Goal: Task Accomplishment & Management: Manage account settings

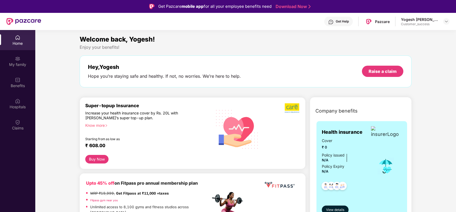
scroll to position [30, 0]
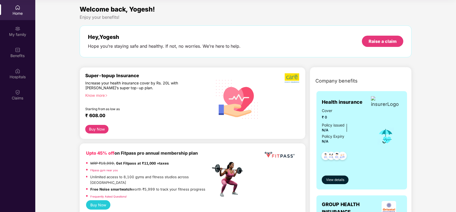
click at [269, 16] on div "Enjoy your benefits!" at bounding box center [246, 17] width 332 height 6
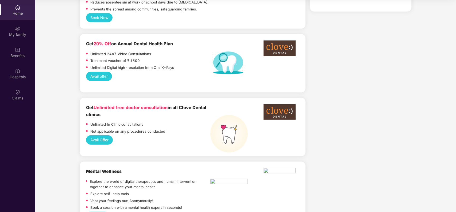
scroll to position [428, 0]
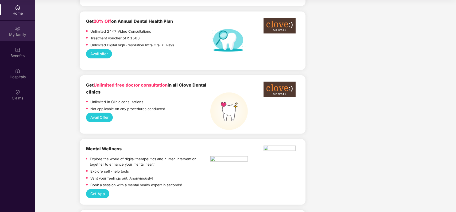
click at [19, 30] on img at bounding box center [17, 28] width 5 height 5
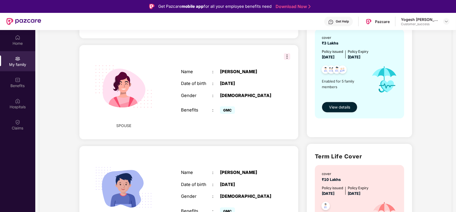
scroll to position [201, 0]
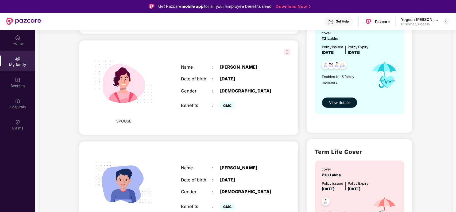
click at [344, 102] on span "View details" at bounding box center [339, 102] width 21 height 6
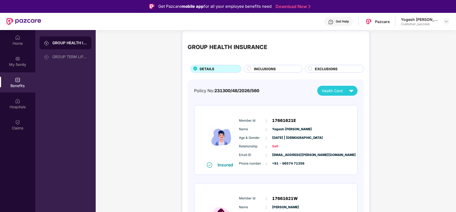
scroll to position [0, 0]
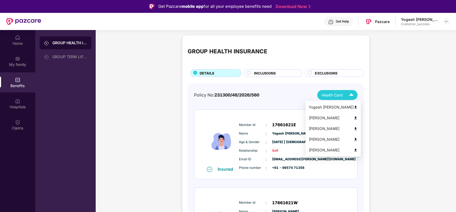
click at [338, 94] on span "Health Card" at bounding box center [332, 95] width 21 height 6
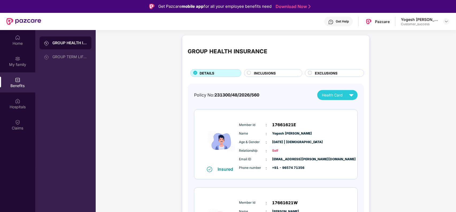
click at [296, 48] on div "GROUP HEALTH INSURANCE" at bounding box center [276, 52] width 176 height 22
click at [70, 57] on div "GROUP TERM LIFE INSURANCE" at bounding box center [69, 57] width 35 height 4
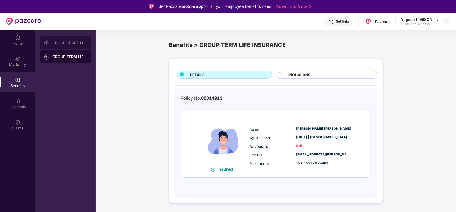
click at [73, 42] on div "GROUP HEALTH INSURANCE" at bounding box center [69, 43] width 35 height 4
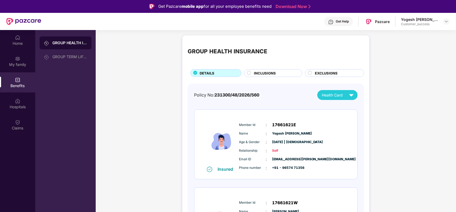
click at [270, 75] on span "INCLUSIONS" at bounding box center [265, 72] width 22 height 5
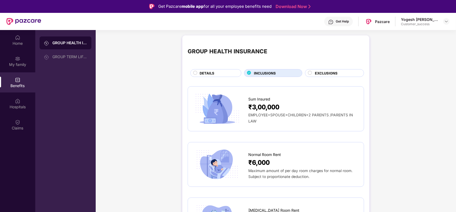
click at [325, 74] on span "EXCLUSIONS" at bounding box center [326, 72] width 23 height 5
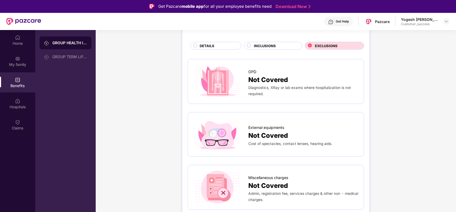
scroll to position [27, 0]
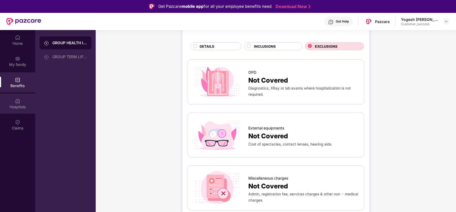
click at [18, 104] on div "Hospitals" at bounding box center [17, 106] width 35 height 5
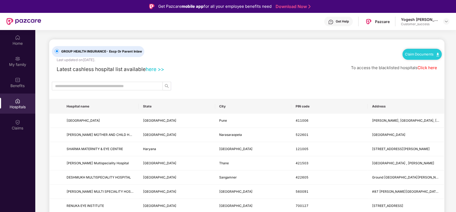
click at [154, 70] on link "here >>" at bounding box center [155, 69] width 18 height 6
click at [20, 125] on div "Claims" at bounding box center [17, 127] width 35 height 5
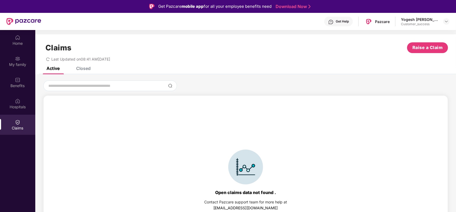
click at [85, 65] on div "Claims Raise a Claim Last Updated on 08:41 AM[DATE]" at bounding box center [245, 50] width 421 height 32
click at [85, 68] on div "Closed" at bounding box center [83, 68] width 14 height 5
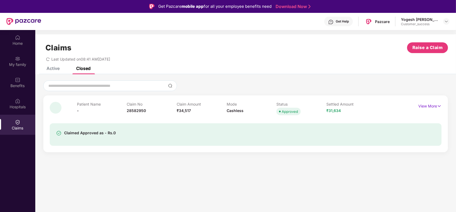
click at [52, 71] on div "Active" at bounding box center [49, 68] width 21 height 12
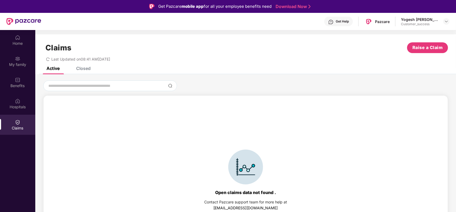
click at [86, 70] on div "Closed" at bounding box center [83, 68] width 14 height 5
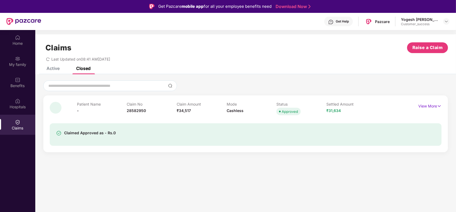
click at [52, 69] on div "Active" at bounding box center [53, 68] width 13 height 5
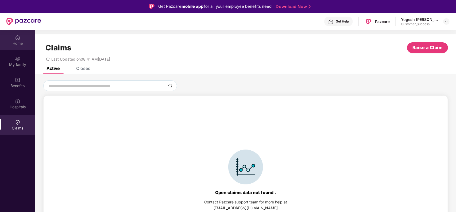
click at [18, 43] on div "Home" at bounding box center [17, 43] width 35 height 5
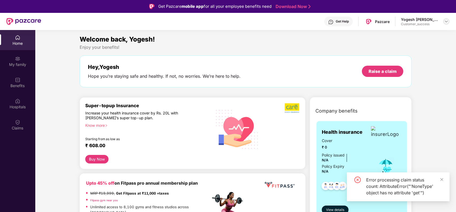
click at [444, 23] on div at bounding box center [446, 21] width 6 height 6
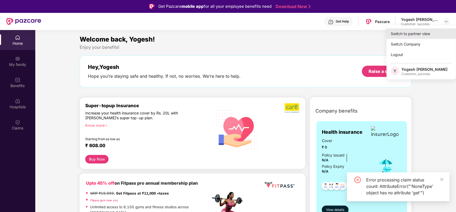
click at [418, 37] on div "Switch to partner view" at bounding box center [422, 33] width 70 height 10
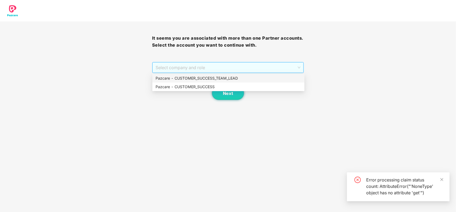
click at [243, 64] on span "Select company and role" at bounding box center [228, 67] width 145 height 10
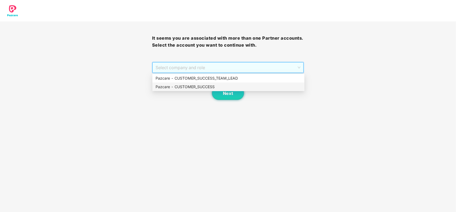
click at [209, 84] on div "Pazcare - CUSTOMER_SUCCESS" at bounding box center [229, 87] width 146 height 6
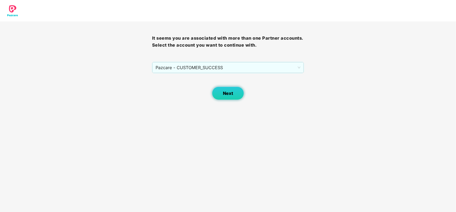
click at [232, 92] on span "Next" at bounding box center [228, 93] width 10 height 5
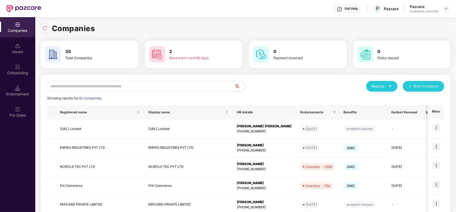
click at [140, 83] on input "text" at bounding box center [140, 86] width 187 height 11
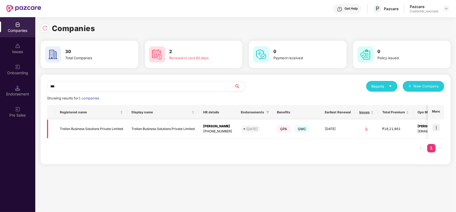
type input "***"
click at [435, 127] on img at bounding box center [436, 127] width 7 height 7
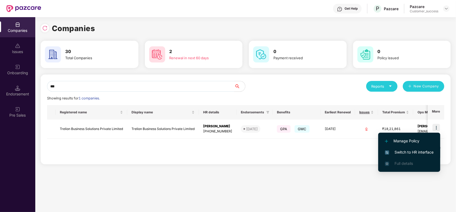
click at [410, 151] on span "Switch to HR interface" at bounding box center [409, 152] width 49 height 6
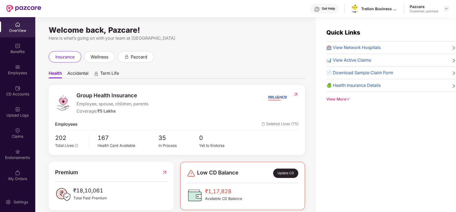
click at [15, 71] on div "Employees" at bounding box center [17, 72] width 35 height 5
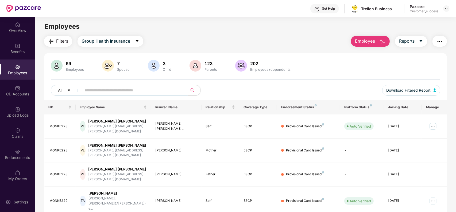
click at [150, 90] on input "text" at bounding box center [132, 90] width 96 height 8
paste input "**********"
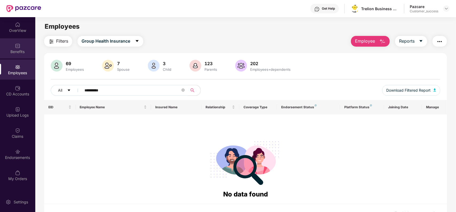
type input "**********"
click at [16, 50] on div "Benefits" at bounding box center [17, 51] width 35 height 5
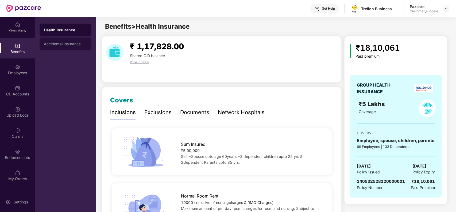
click at [68, 43] on div "Accidental Insurance" at bounding box center [65, 44] width 43 height 4
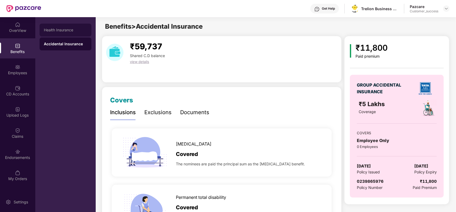
click at [62, 33] on div "Health Insurance" at bounding box center [66, 30] width 52 height 13
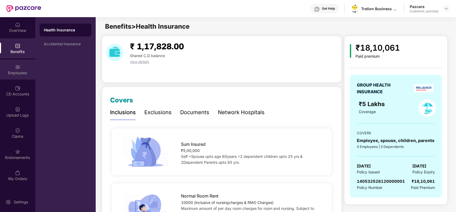
click at [21, 70] on div "Employees" at bounding box center [17, 72] width 35 height 5
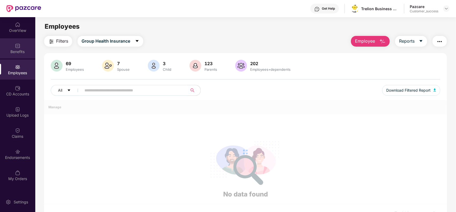
click at [21, 50] on div "Benefits" at bounding box center [17, 51] width 35 height 5
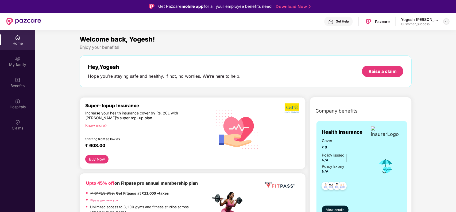
click at [444, 21] on div at bounding box center [446, 21] width 6 height 6
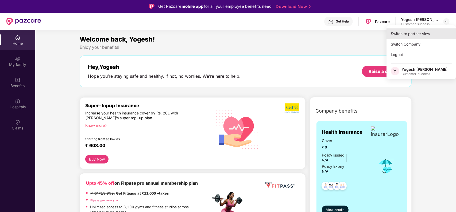
click at [416, 36] on div "Switch to partner view" at bounding box center [422, 33] width 70 height 10
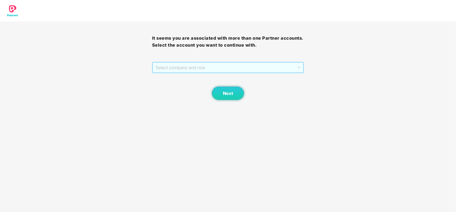
click at [246, 68] on span "Select company and role" at bounding box center [228, 67] width 145 height 10
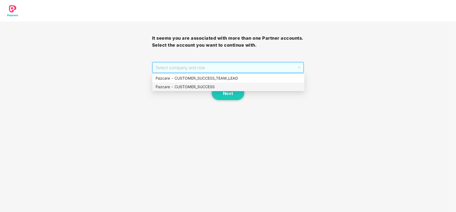
click at [212, 85] on div "Pazcare - CUSTOMER_SUCCESS" at bounding box center [229, 87] width 146 height 6
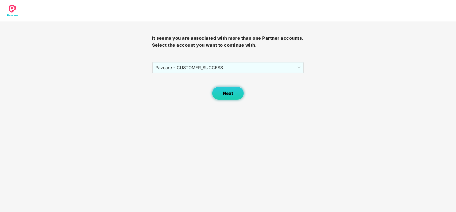
click at [221, 91] on button "Next" at bounding box center [228, 92] width 32 height 13
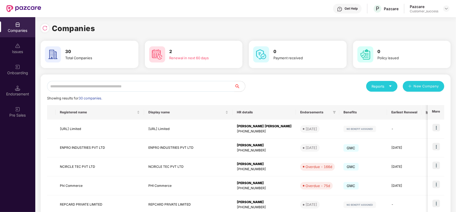
click at [137, 86] on input "text" at bounding box center [140, 86] width 187 height 11
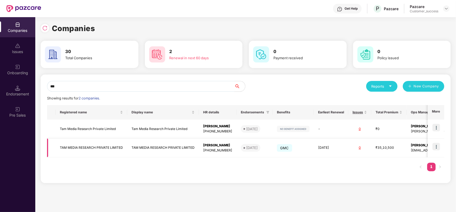
type input "***"
click at [434, 145] on img at bounding box center [436, 146] width 7 height 7
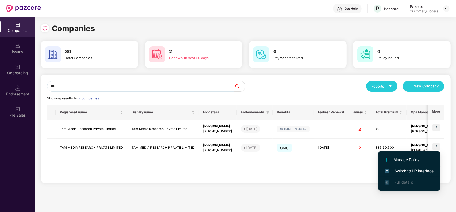
click at [406, 168] on span "Switch to HR interface" at bounding box center [409, 171] width 49 height 6
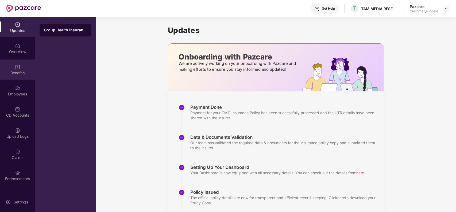
click at [19, 71] on div "Benefits" at bounding box center [17, 72] width 35 height 5
